Goal: Task Accomplishment & Management: Complete application form

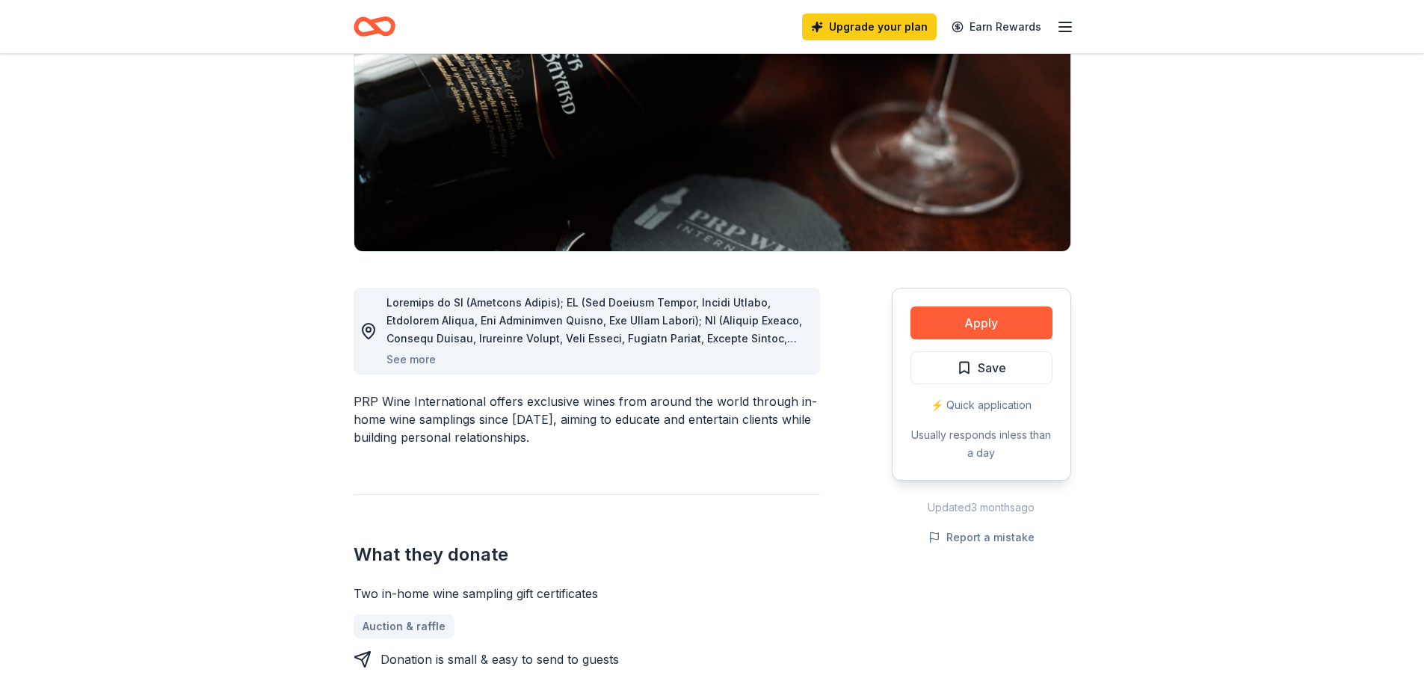
scroll to position [224, 0]
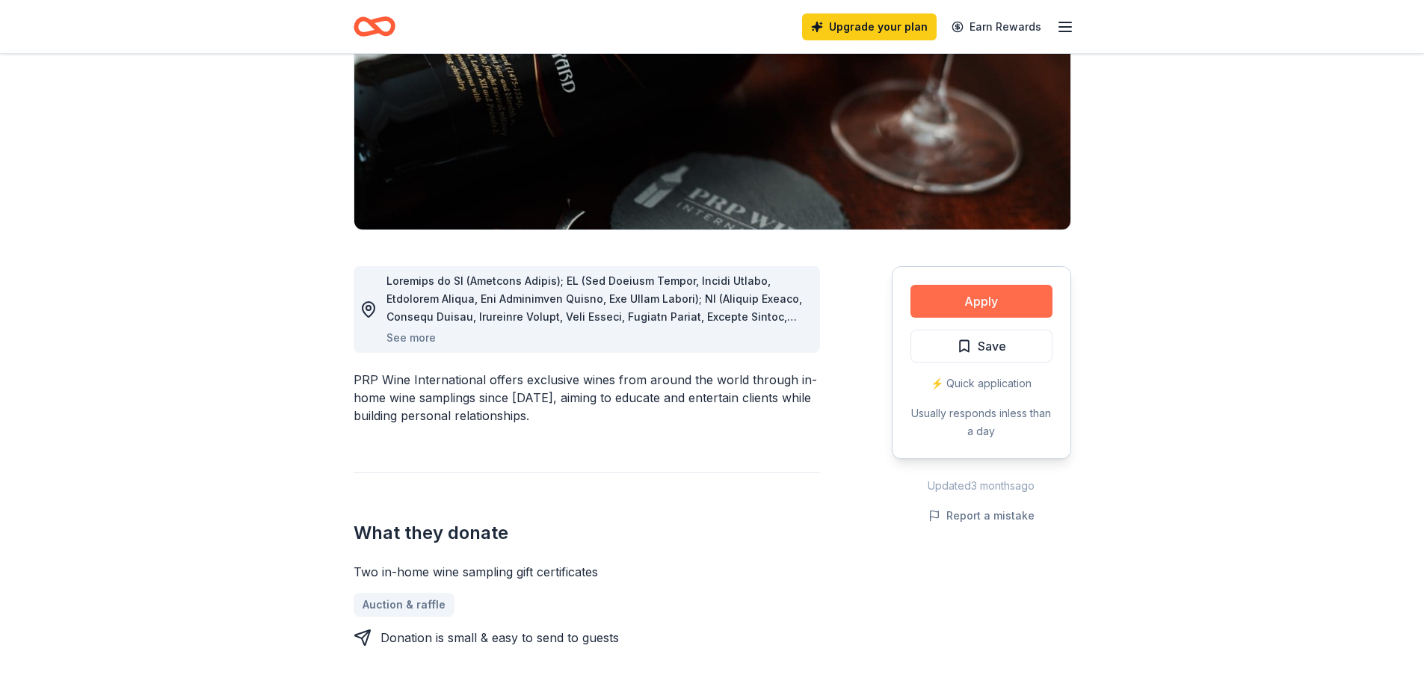
click at [986, 310] on button "Apply" at bounding box center [981, 301] width 142 height 33
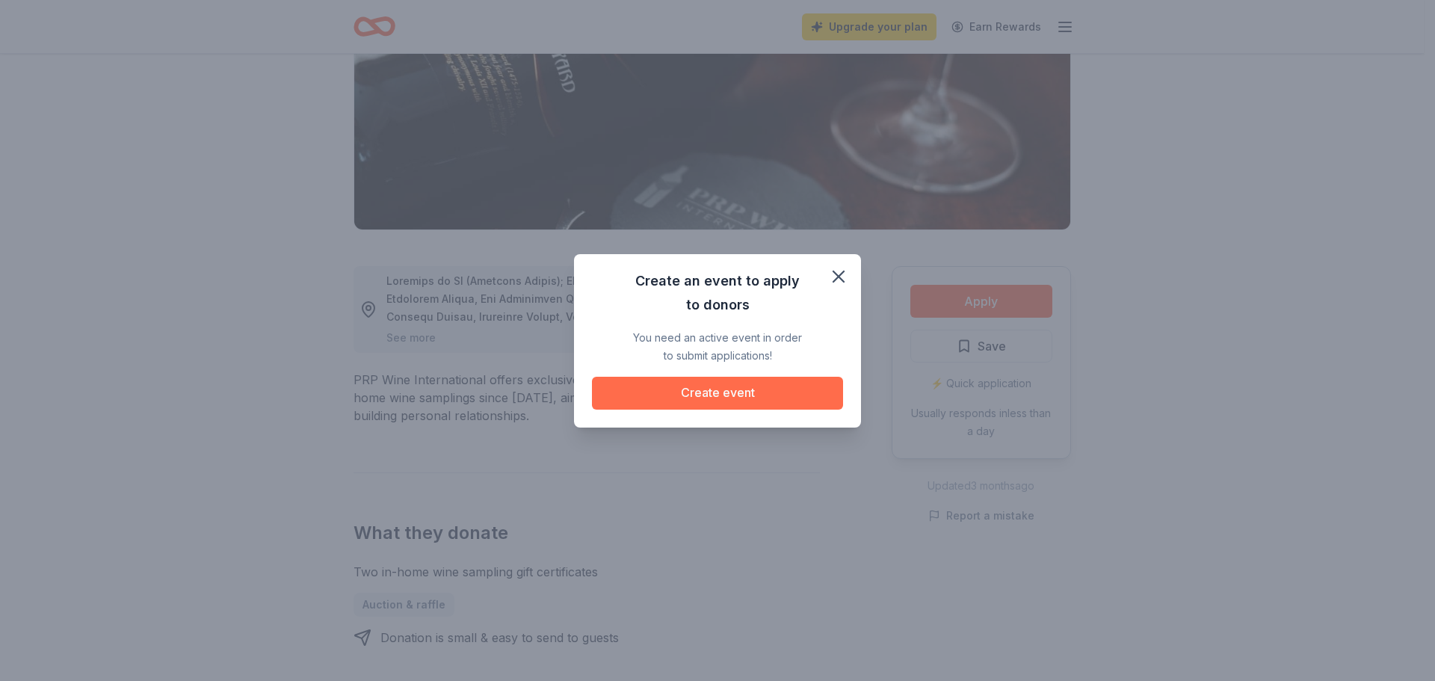
click at [722, 394] on button "Create event" at bounding box center [717, 393] width 251 height 33
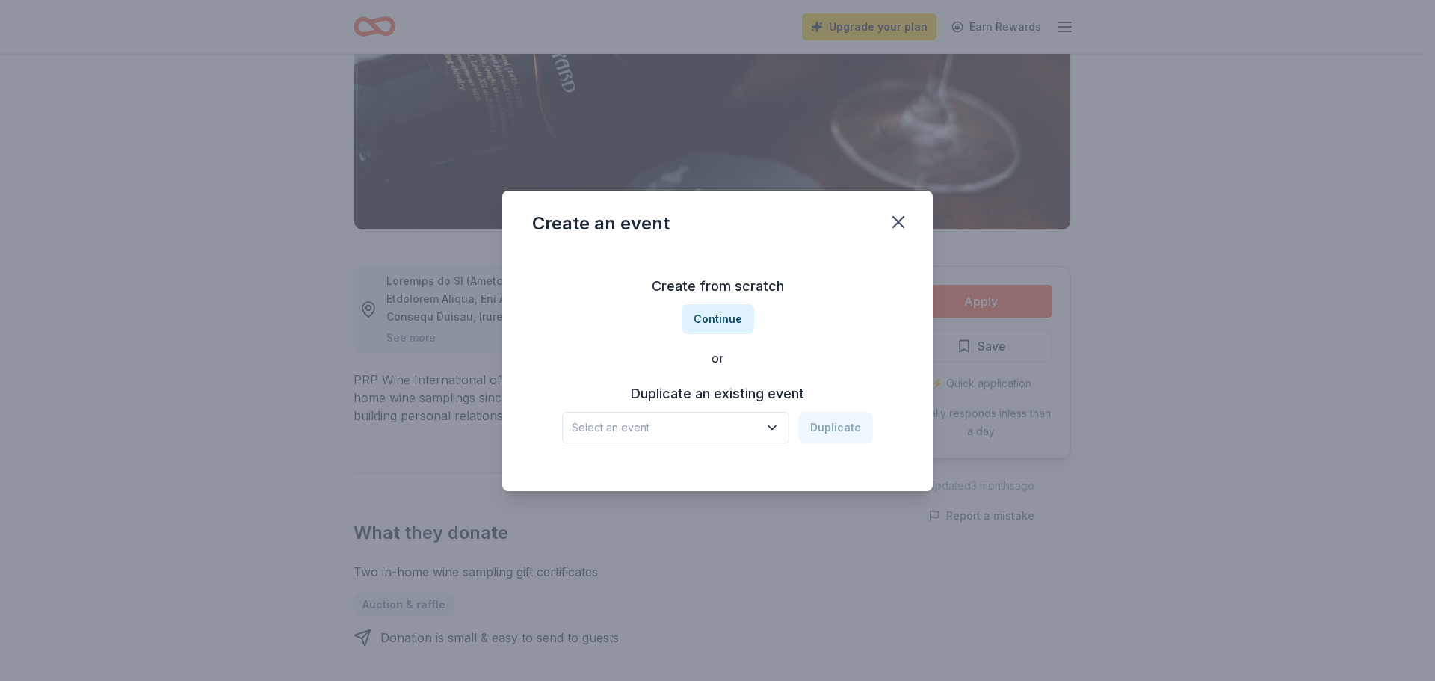
click at [729, 421] on span "Select an event" at bounding box center [665, 427] width 187 height 18
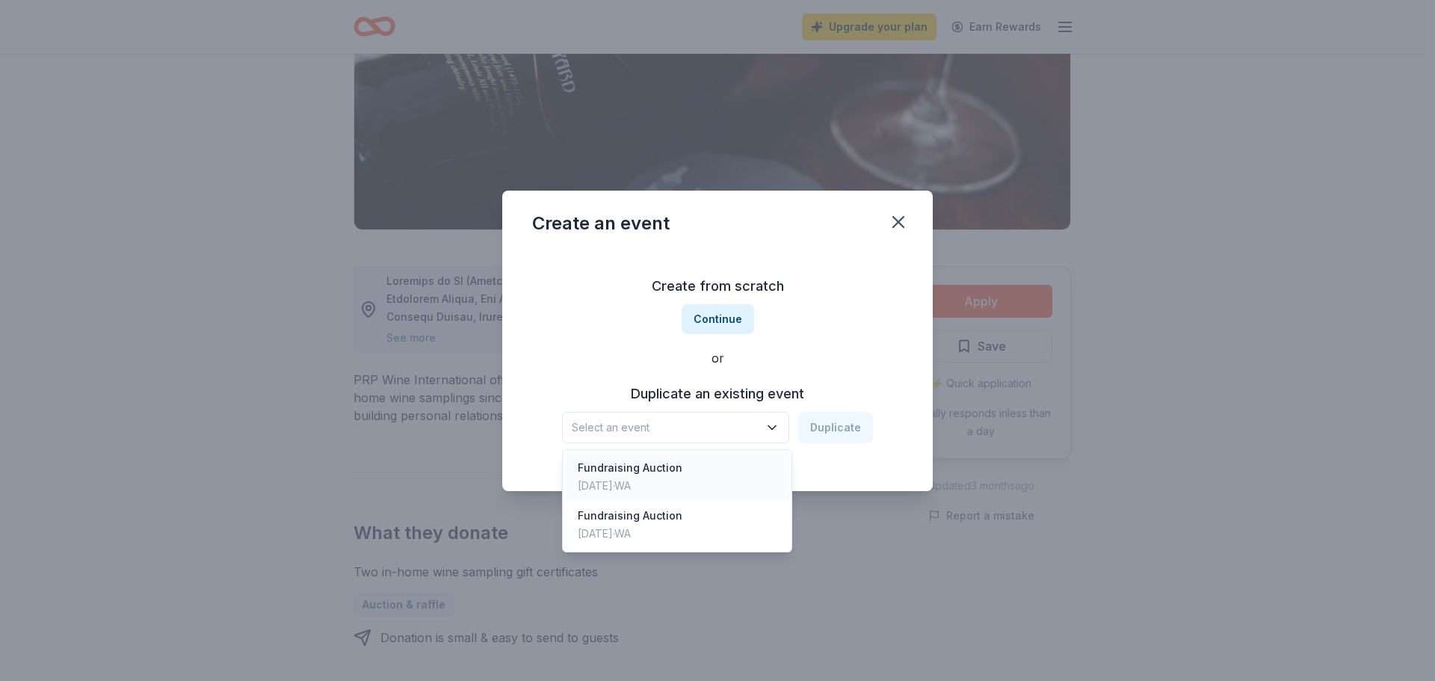
click at [679, 469] on div "Fundraising Auction [DATE] · [GEOGRAPHIC_DATA]" at bounding box center [677, 477] width 223 height 48
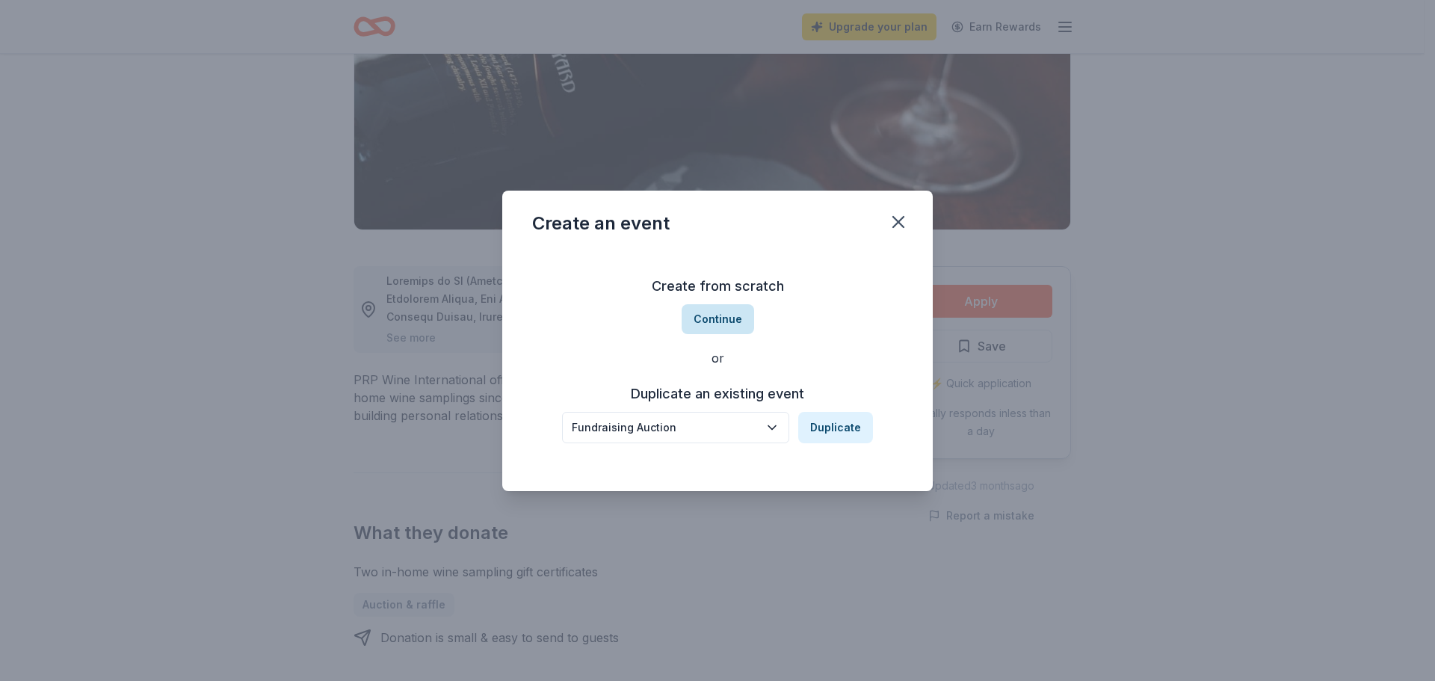
click at [709, 315] on button "Continue" at bounding box center [718, 319] width 72 height 30
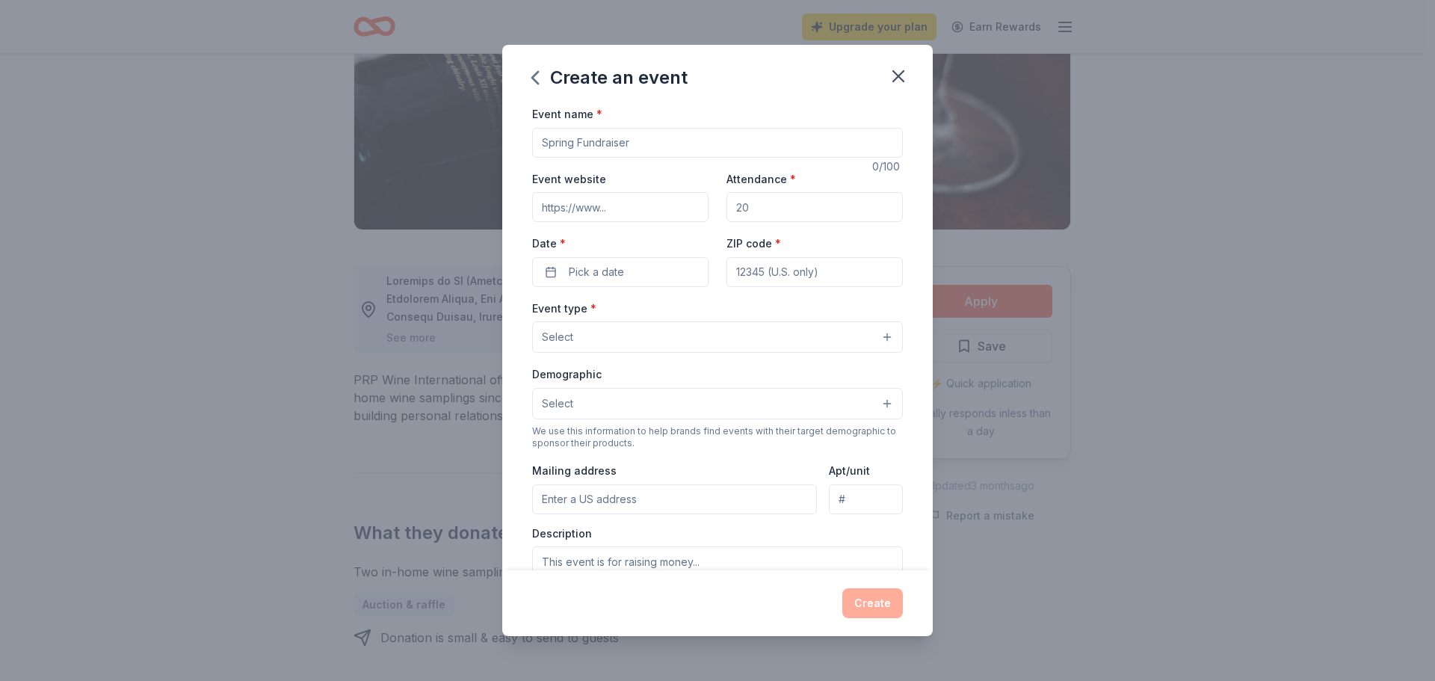
drag, startPoint x: 642, startPoint y: 145, endPoint x: 320, endPoint y: 123, distance: 322.9
click at [317, 123] on div "Create an event Event name * 0 /100 Event website Attendance * Date * Pick a da…" at bounding box center [717, 340] width 1435 height 681
type input "Fundraising Auction"
click at [752, 209] on input "Attendance *" at bounding box center [814, 207] width 176 height 30
click at [756, 208] on input "Attendance *" at bounding box center [814, 207] width 176 height 30
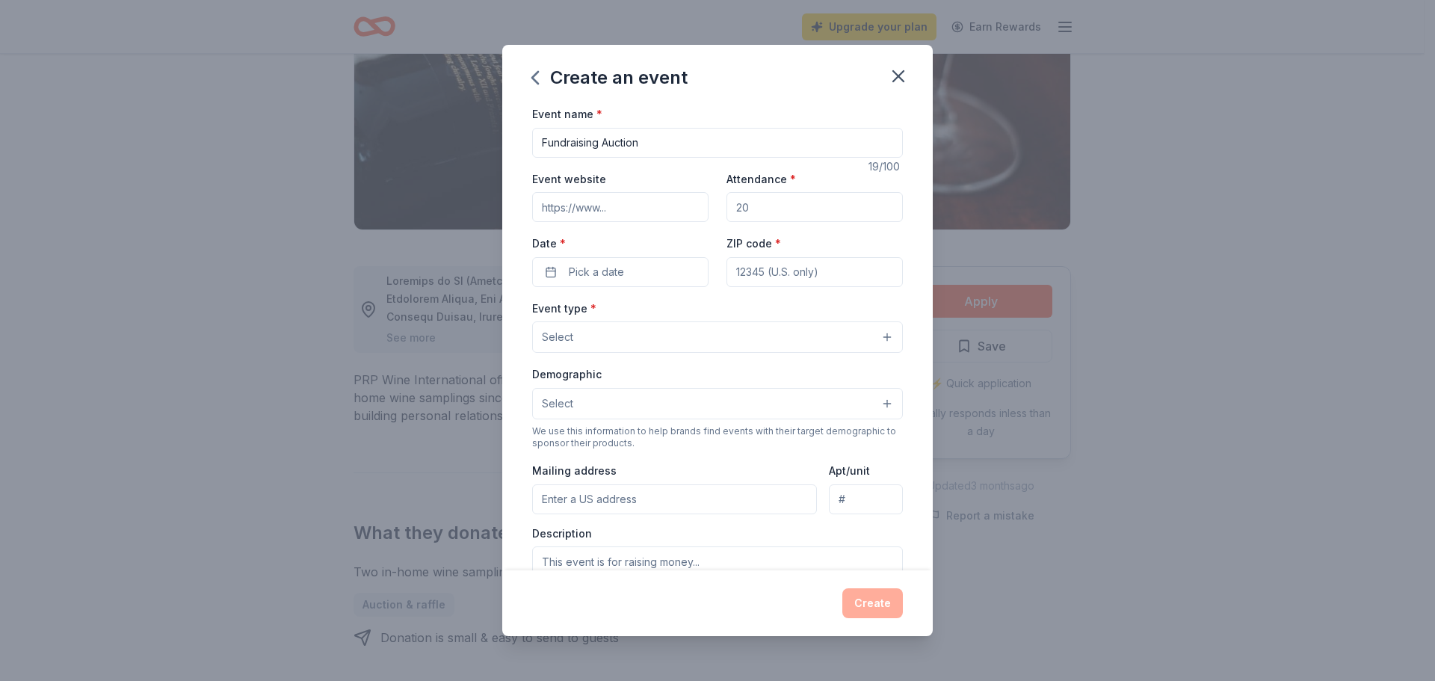
drag, startPoint x: 771, startPoint y: 206, endPoint x: 707, endPoint y: 196, distance: 65.0
click at [707, 196] on div "Event website Attendance * Date * Pick a date ZIP code *" at bounding box center [717, 228] width 371 height 117
type input "300"
click at [647, 209] on input "Event website" at bounding box center [620, 207] width 176 height 30
type input "[DOMAIN_NAME]"
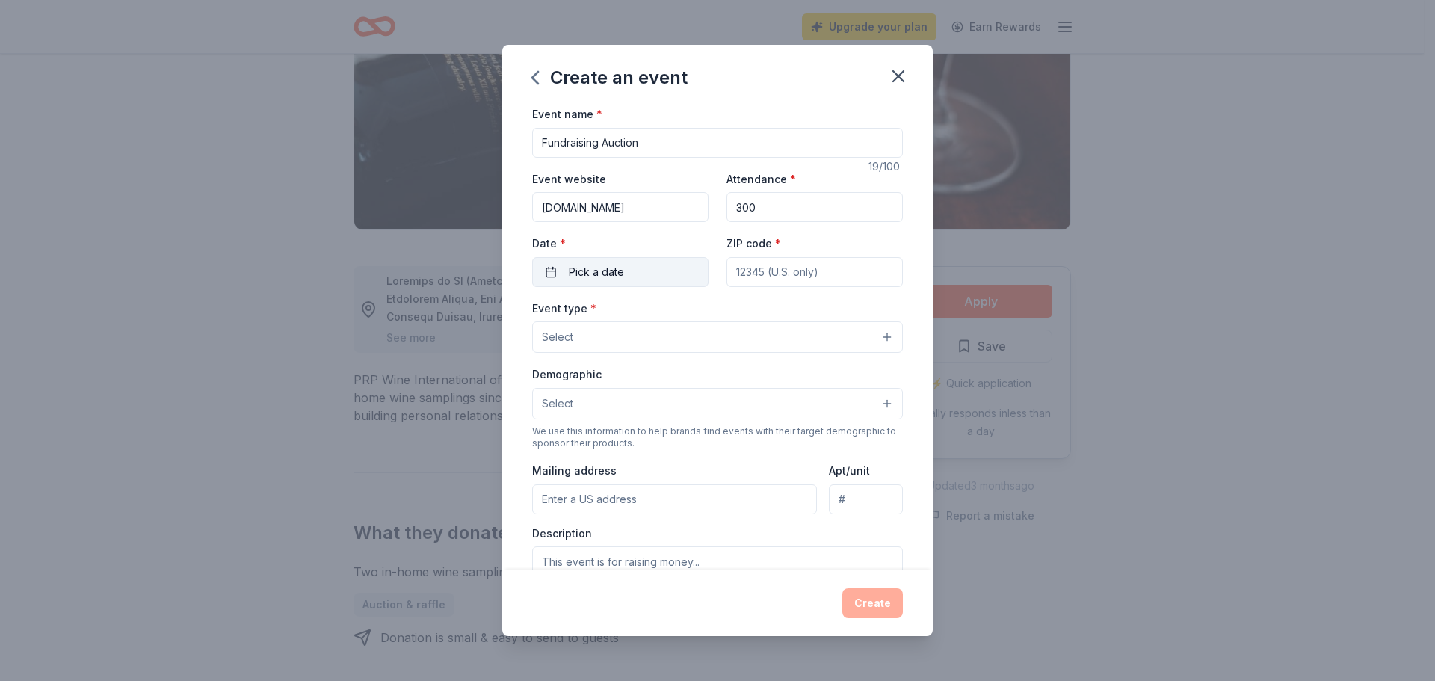
click at [633, 267] on button "Pick a date" at bounding box center [620, 272] width 176 height 30
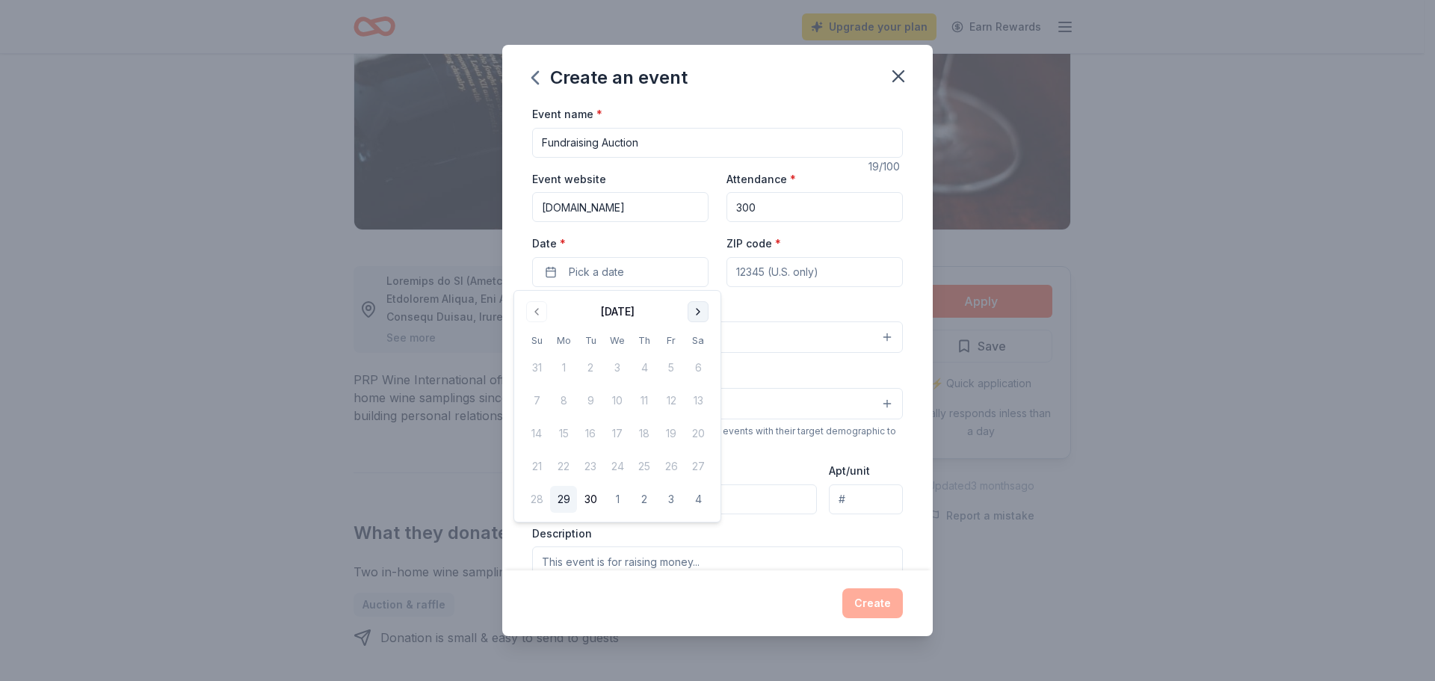
click at [699, 311] on button "Go to next month" at bounding box center [698, 311] width 21 height 21
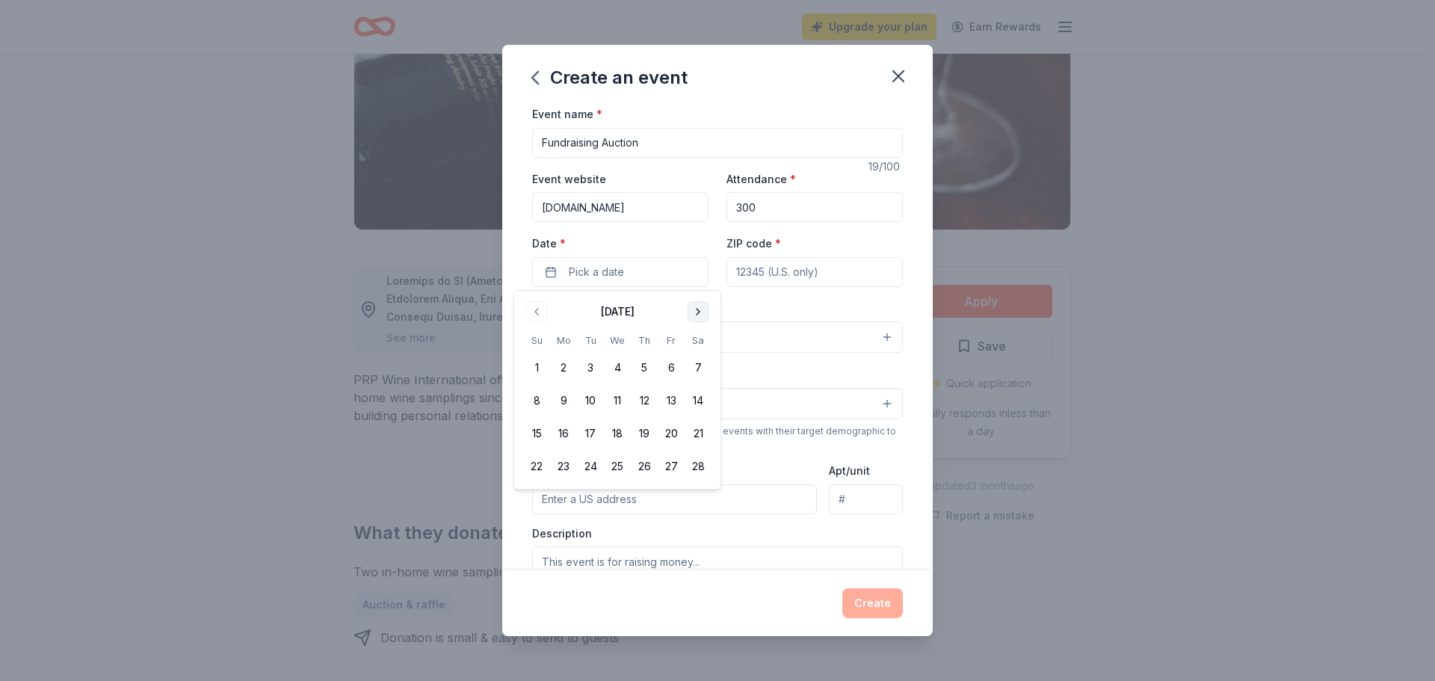
click at [699, 311] on button "Go to next month" at bounding box center [698, 311] width 21 height 21
click at [534, 309] on button "Go to previous month" at bounding box center [536, 311] width 21 height 21
drag, startPoint x: 904, startPoint y: 79, endPoint x: 773, endPoint y: 54, distance: 134.0
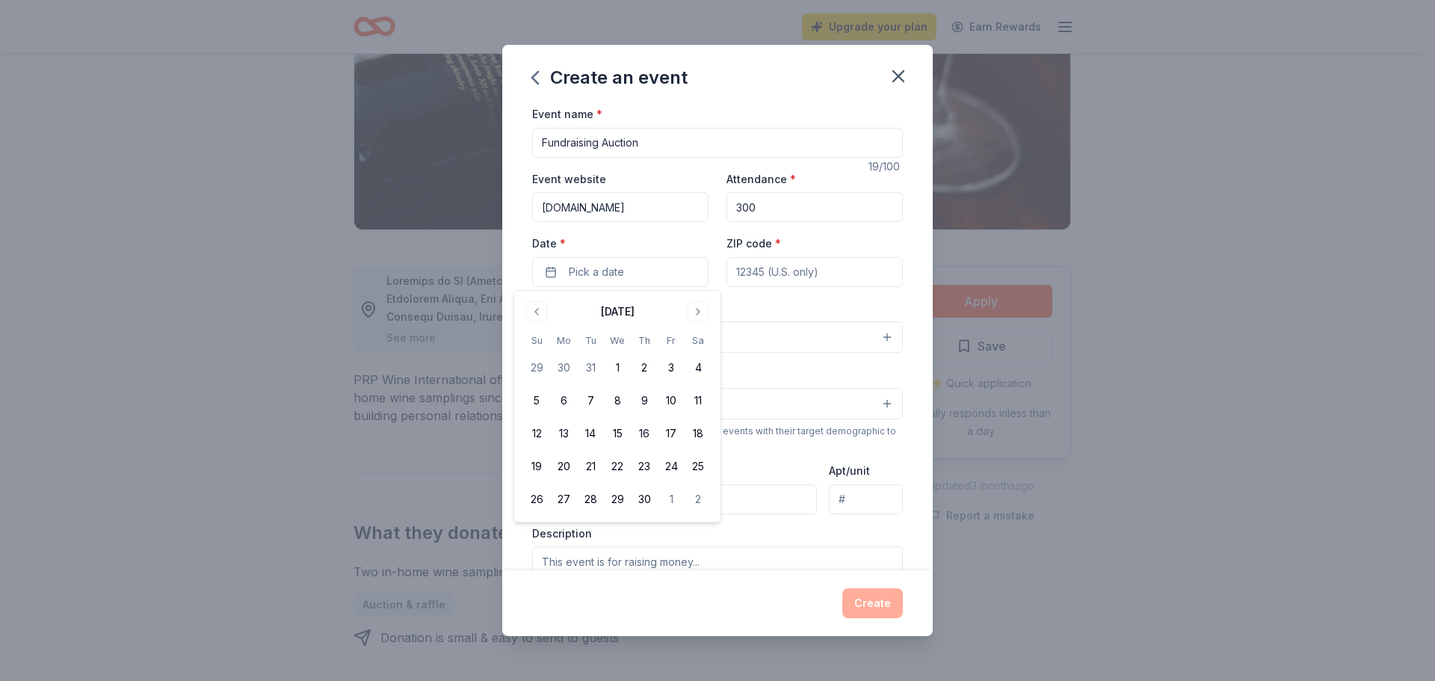
click at [903, 78] on icon "button" at bounding box center [898, 76] width 21 height 21
